Goal: Navigation & Orientation: Find specific page/section

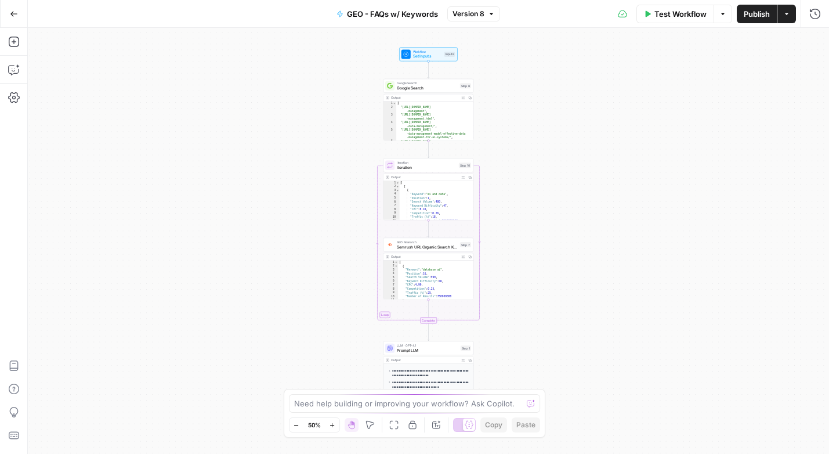
click at [13, 10] on icon "button" at bounding box center [14, 14] width 8 height 8
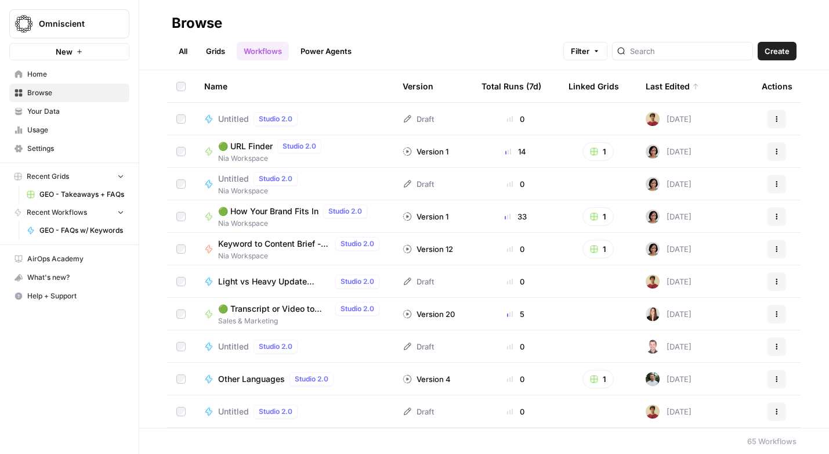
click at [81, 195] on span "GEO - Takeaways + FAQs" at bounding box center [81, 194] width 85 height 10
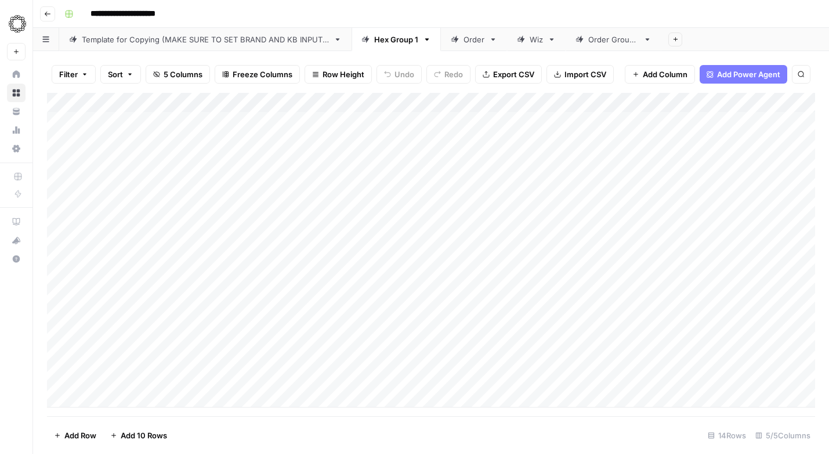
click at [525, 39] on icon at bounding box center [521, 39] width 8 height 8
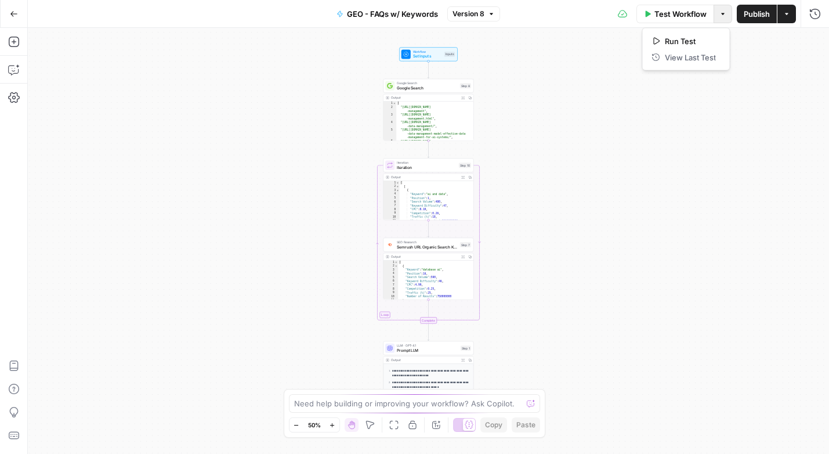
click at [723, 12] on icon "button" at bounding box center [722, 13] width 7 height 7
click at [791, 11] on button "Actions" at bounding box center [786, 14] width 19 height 19
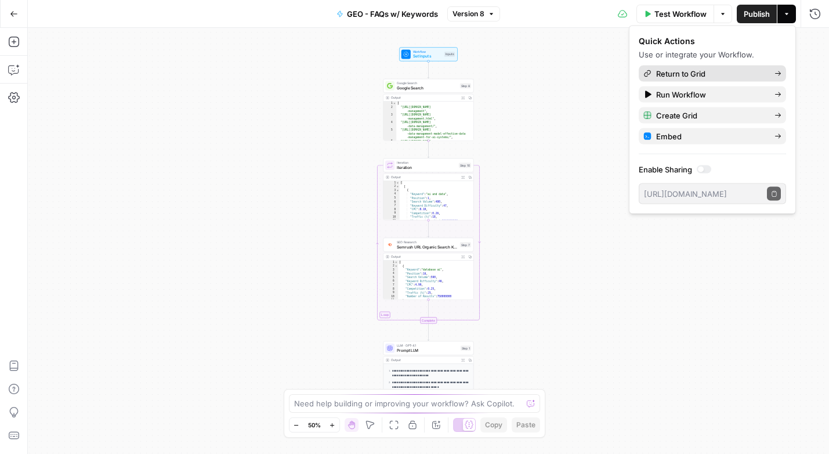
click at [713, 71] on span "Return to Grid" at bounding box center [710, 74] width 109 height 12
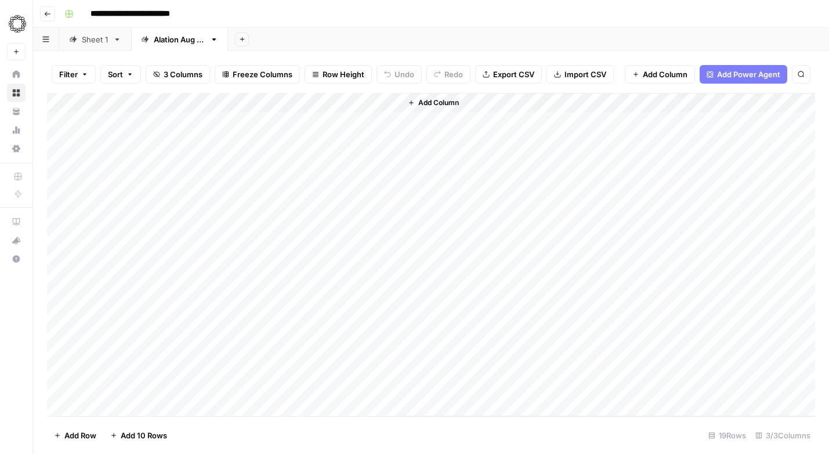
click at [85, 44] on div "Sheet 1" at bounding box center [95, 40] width 27 height 12
click at [163, 39] on div "Alation [DATE]" at bounding box center [180, 40] width 52 height 12
click at [85, 42] on div "Sheet 1" at bounding box center [95, 40] width 27 height 12
click at [166, 40] on div "Alation [DATE]" at bounding box center [180, 40] width 52 height 12
click at [81, 44] on div "Sheet 1" at bounding box center [88, 40] width 39 height 12
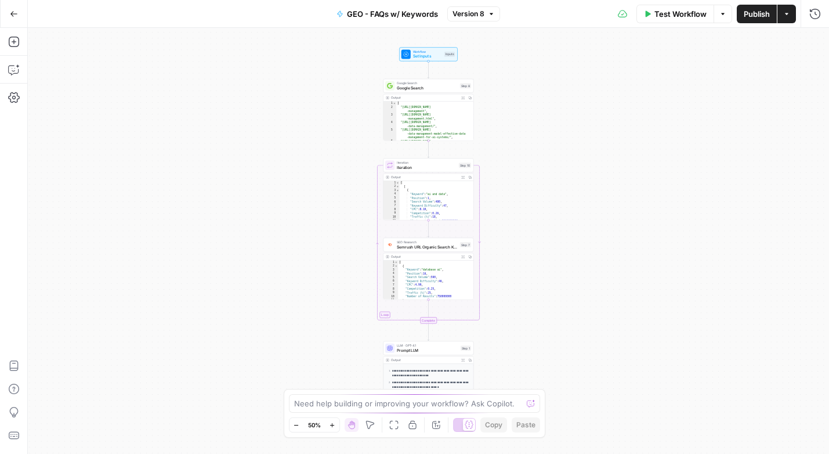
click at [786, 11] on icon "button" at bounding box center [786, 13] width 7 height 7
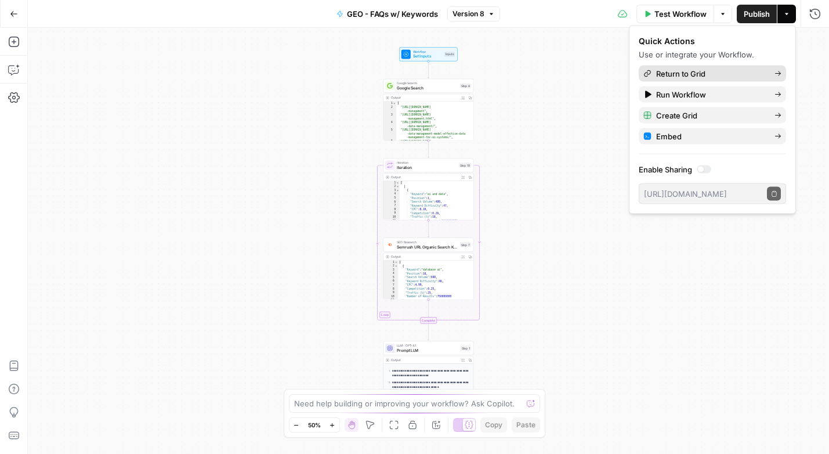
click at [687, 75] on span "Return to Grid" at bounding box center [710, 74] width 109 height 12
